Goal: Task Accomplishment & Management: Manage account settings

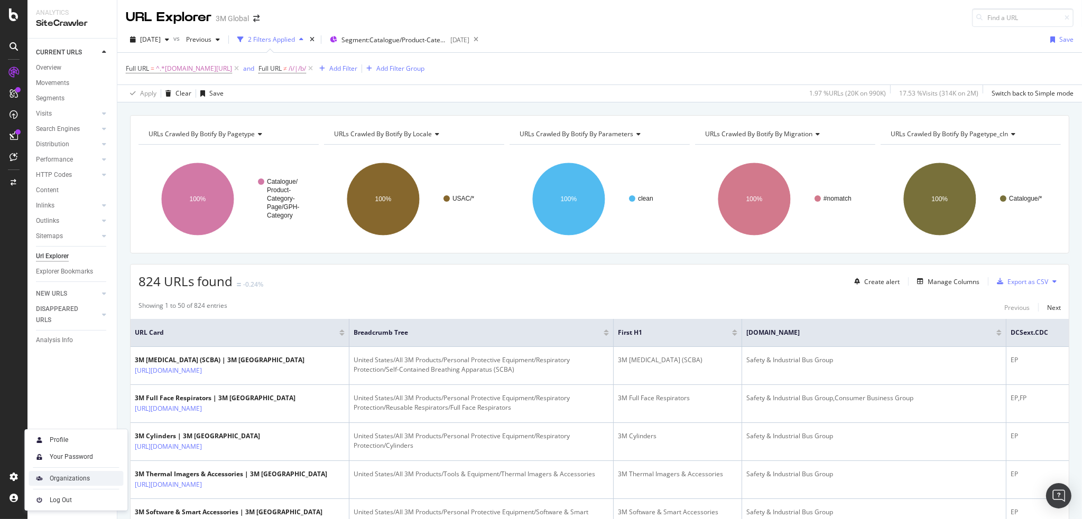
click at [62, 475] on div "Organizations" at bounding box center [70, 479] width 40 height 8
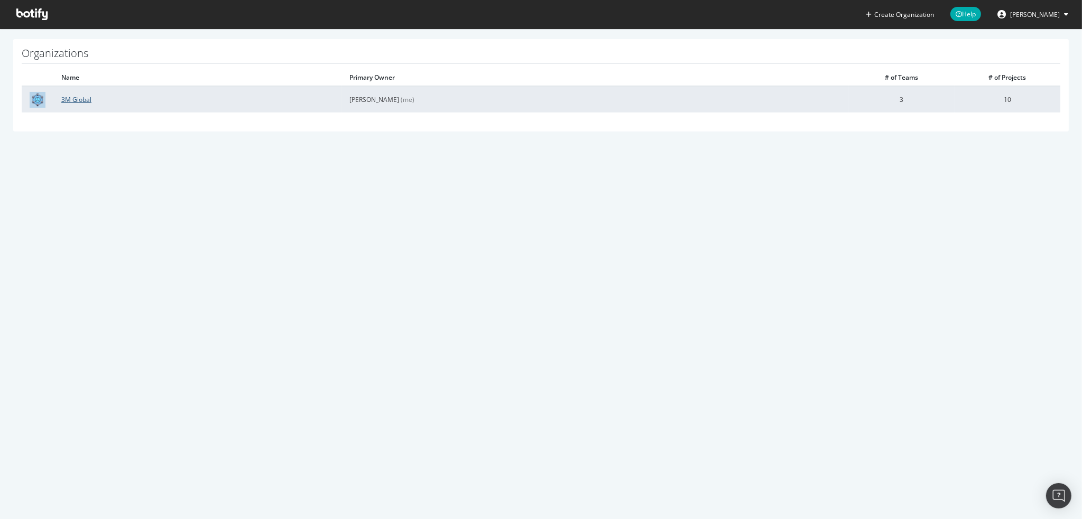
click at [68, 97] on link "3M Global" at bounding box center [76, 99] width 30 height 9
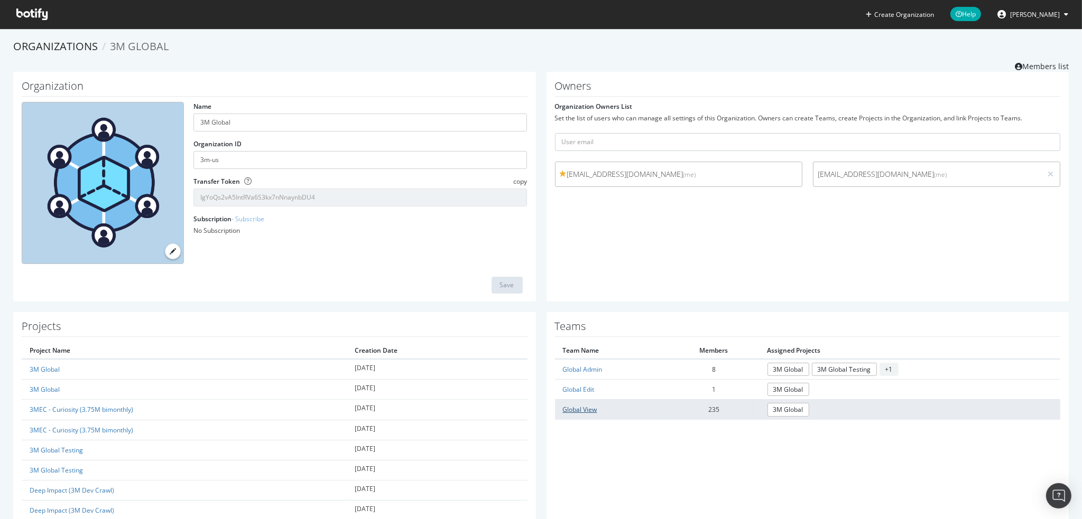
click at [579, 408] on link "Global View" at bounding box center [580, 409] width 34 height 9
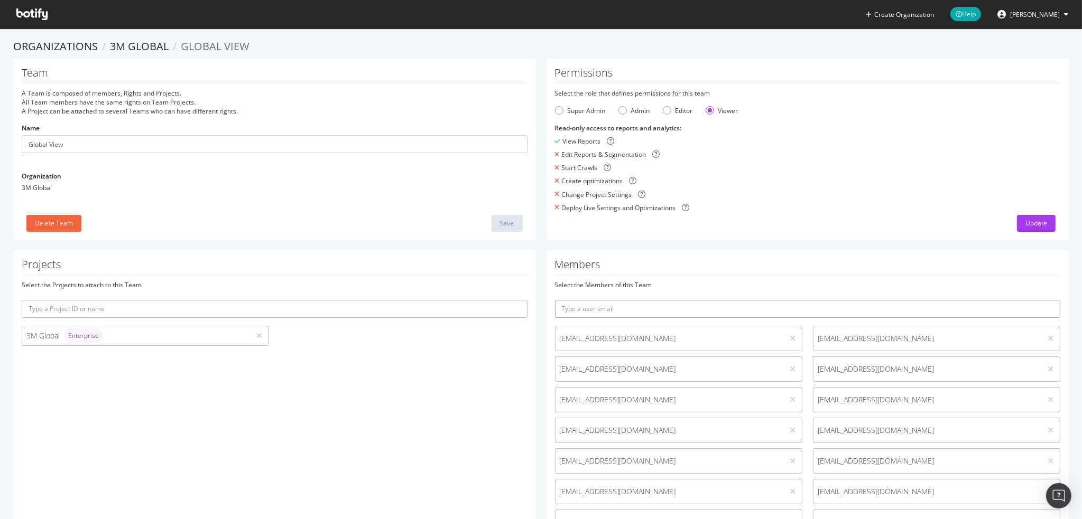
click at [643, 308] on input "text" at bounding box center [808, 309] width 506 height 18
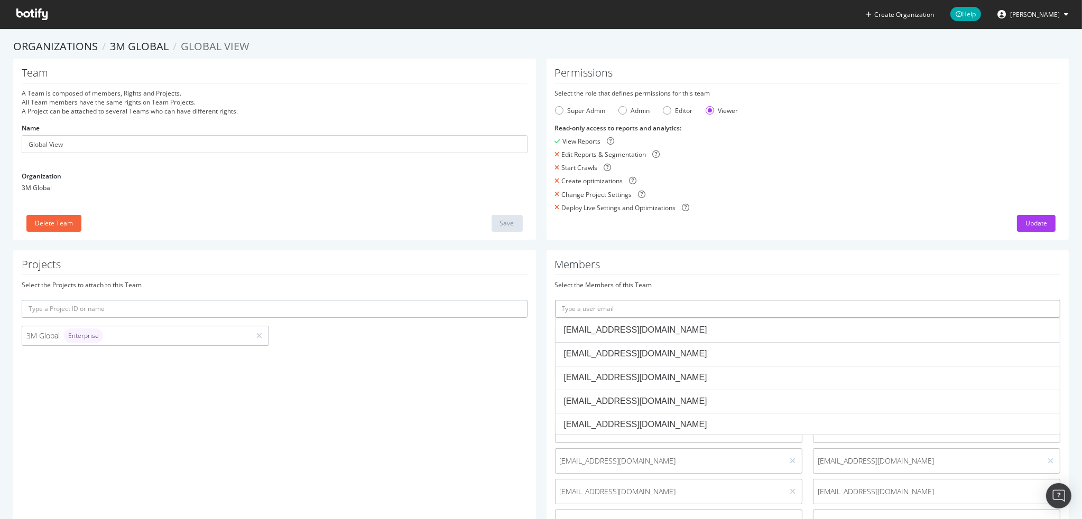
paste input "[EMAIL_ADDRESS][DOMAIN_NAME]"
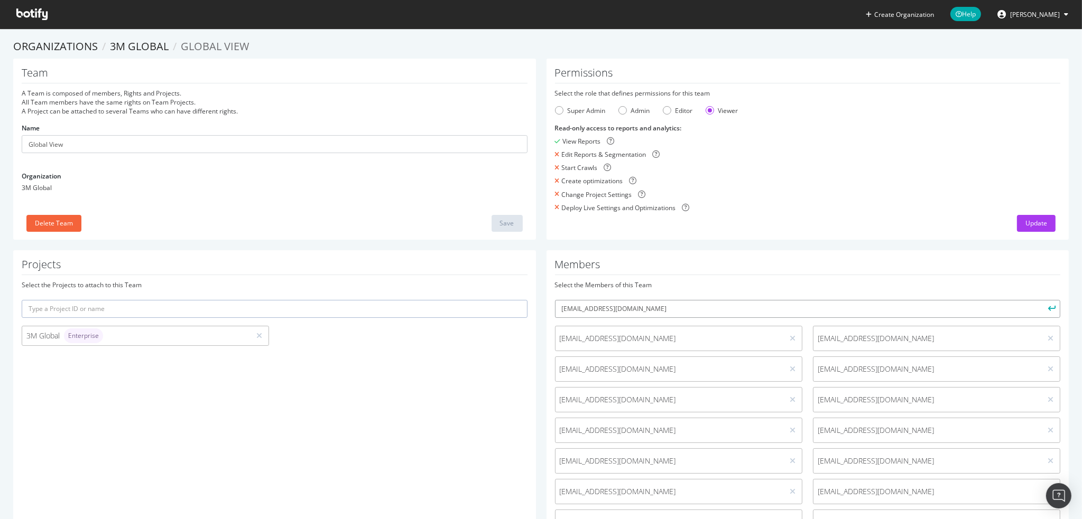
type input "[EMAIL_ADDRESS][DOMAIN_NAME]"
click at [1049, 307] on button "submit" at bounding box center [1051, 309] width 18 height 18
